Goal: Task Accomplishment & Management: Use online tool/utility

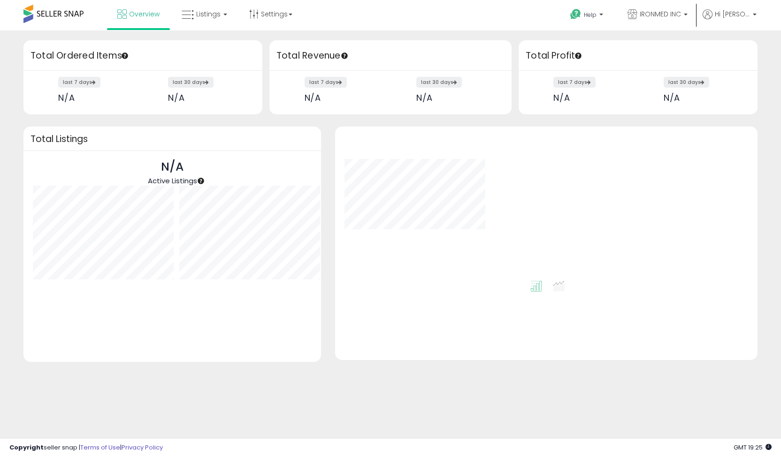
click at [60, 21] on span at bounding box center [53, 14] width 60 height 18
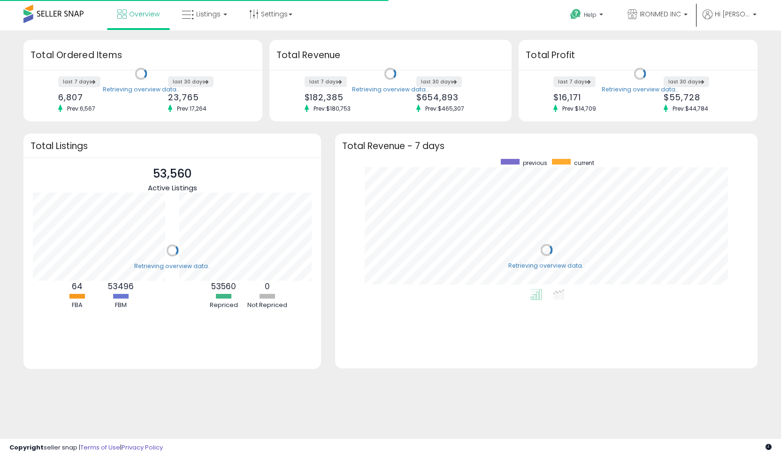
scroll to position [94, 146]
